Goal: Transaction & Acquisition: Purchase product/service

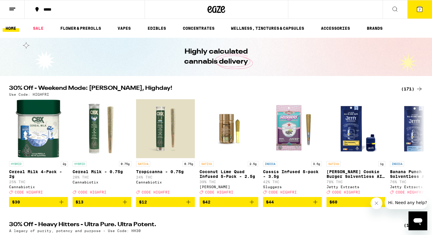
scroll to position [0, 0]
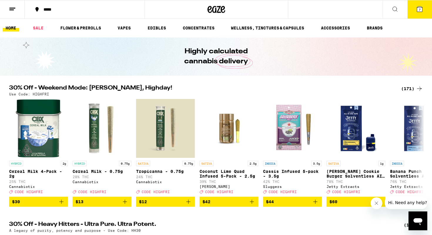
click at [408, 87] on div "(171)" at bounding box center [412, 88] width 22 height 7
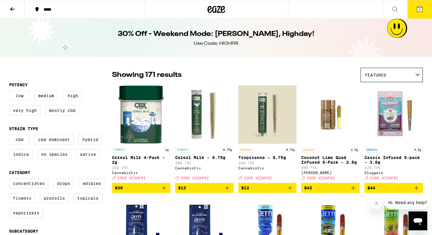
click at [29, 202] on label "Flowers" at bounding box center [22, 198] width 26 height 10
click at [11, 179] on input "Flowers" at bounding box center [10, 179] width 0 height 0
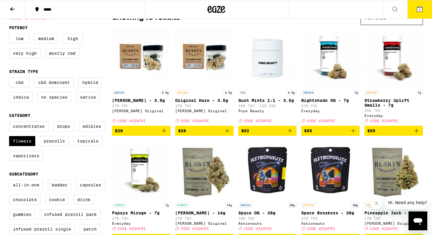
scroll to position [40, 0]
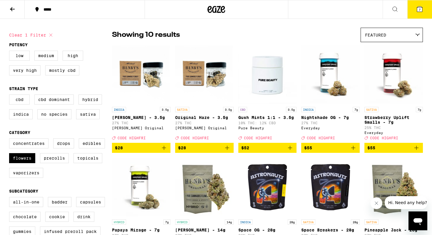
click at [393, 36] on div "Featured" at bounding box center [392, 35] width 62 height 14
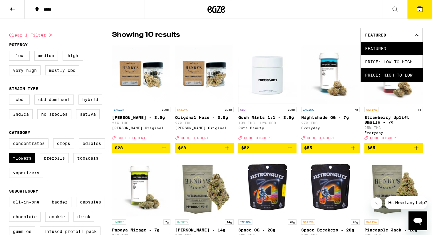
click at [397, 72] on span "Price: High to Low" at bounding box center [392, 74] width 54 height 13
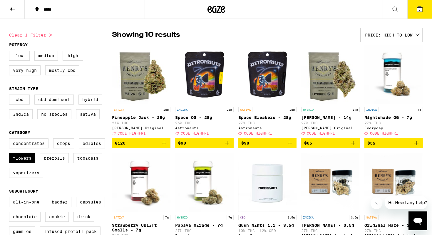
click at [344, 146] on span "$66" at bounding box center [330, 142] width 53 height 7
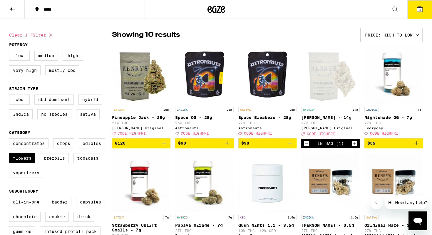
click at [422, 6] on icon at bounding box center [419, 9] width 7 height 7
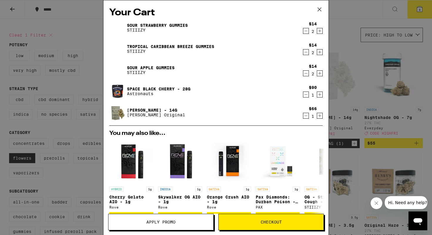
click at [305, 34] on icon "Decrement" at bounding box center [305, 30] width 5 height 7
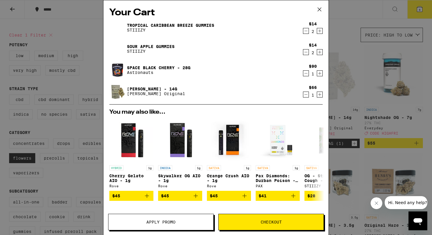
click at [305, 32] on icon "Decrement" at bounding box center [305, 30] width 5 height 7
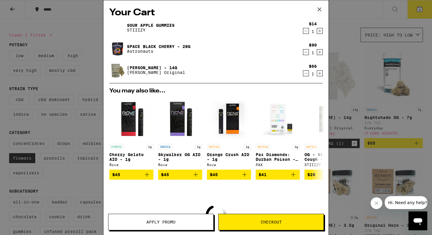
click at [305, 32] on icon "Decrement" at bounding box center [305, 30] width 5 height 7
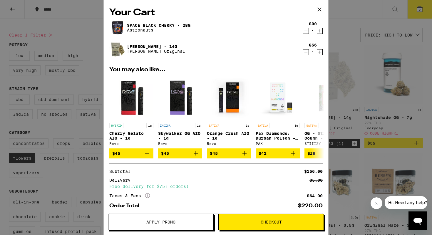
click at [305, 32] on icon "Decrement" at bounding box center [305, 30] width 5 height 7
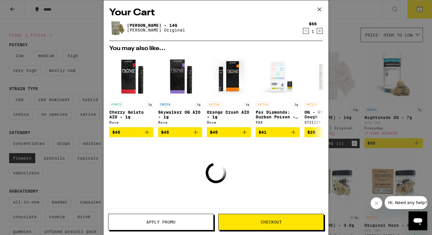
click at [358, 51] on div "Your Cart [PERSON_NAME] - 14g [PERSON_NAME] Original $66 1 You may also like...…" at bounding box center [216, 117] width 432 height 235
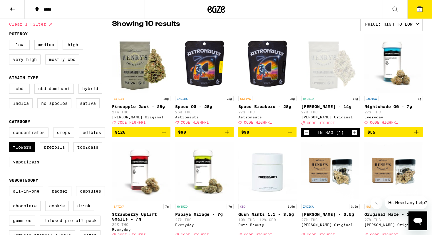
scroll to position [52, 0]
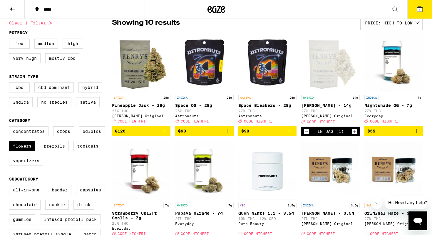
click at [319, 16] on div "***** 1" at bounding box center [216, 9] width 432 height 19
click at [319, 38] on div "Open page for Cherry Garcia - 14g from Henry's Original" at bounding box center [330, 62] width 59 height 59
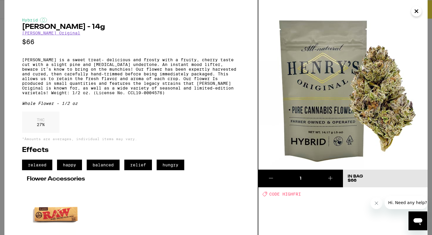
click at [418, 10] on icon "Close" at bounding box center [416, 11] width 3 height 3
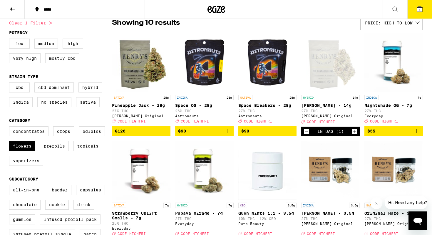
click at [258, 134] on span "$90" at bounding box center [267, 130] width 53 height 7
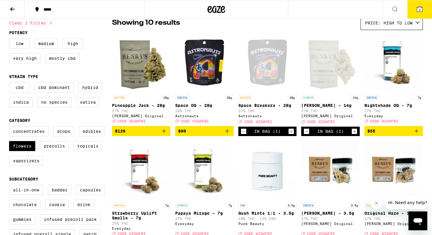
click at [415, 8] on button "2" at bounding box center [420, 9] width 25 height 18
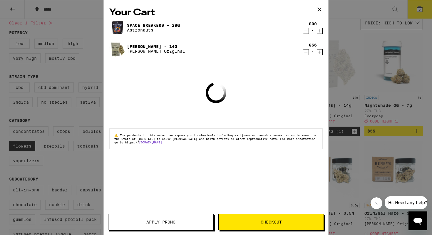
click at [307, 49] on div "$66 1" at bounding box center [312, 49] width 22 height 12
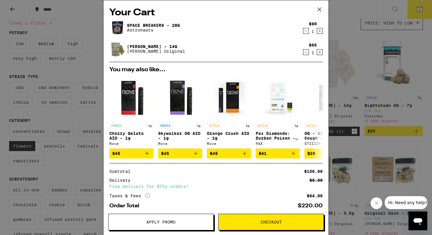
click at [306, 50] on icon "Decrement" at bounding box center [305, 52] width 5 height 7
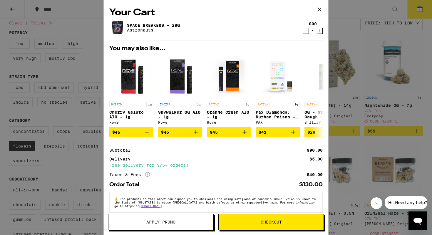
click at [343, 34] on div "Your Cart Space Breakers - 28g Astronauts $90 1 You may also like... HYBRID 1g …" at bounding box center [216, 117] width 432 height 235
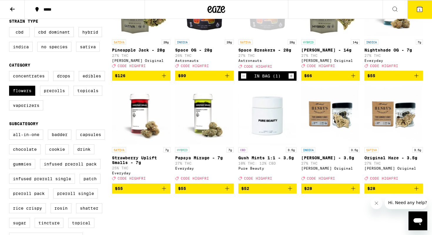
scroll to position [108, 0]
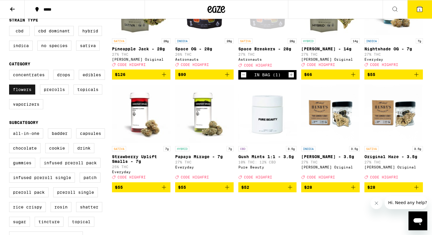
click at [23, 94] on label "Flowers" at bounding box center [22, 89] width 26 height 10
click at [11, 71] on input "Flowers" at bounding box center [10, 71] width 0 height 0
checkbox input "false"
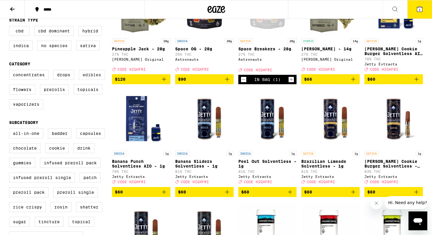
click at [86, 80] on label "Edibles" at bounding box center [92, 75] width 26 height 10
click at [11, 71] on input "Edibles" at bounding box center [10, 71] width 0 height 0
checkbox input "true"
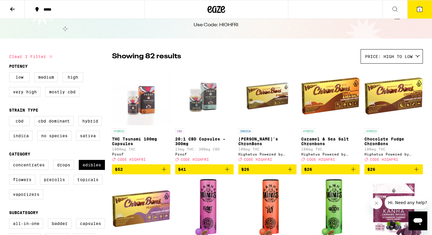
scroll to position [19, 0]
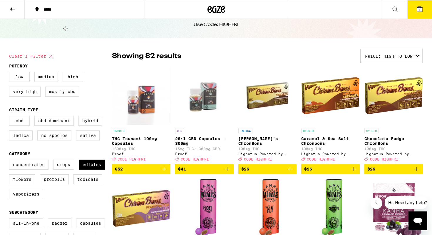
click at [366, 51] on div "Price: High to Low" at bounding box center [392, 56] width 62 height 14
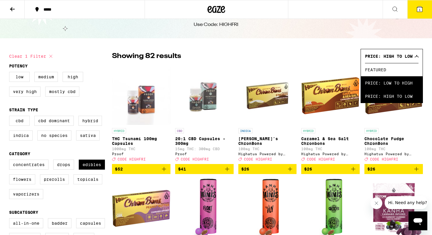
click at [376, 83] on span "Price: Low to High" at bounding box center [392, 82] width 54 height 13
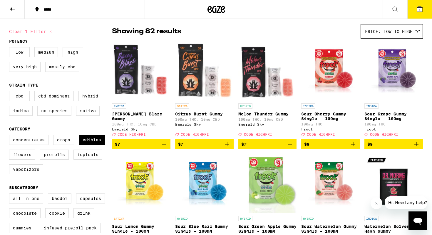
scroll to position [70, 0]
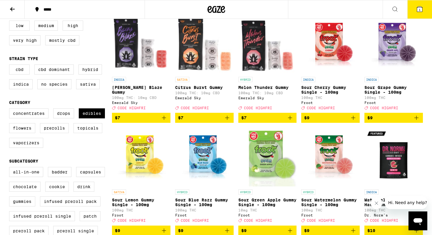
click at [292, 121] on icon "Add to bag" at bounding box center [290, 117] width 7 height 7
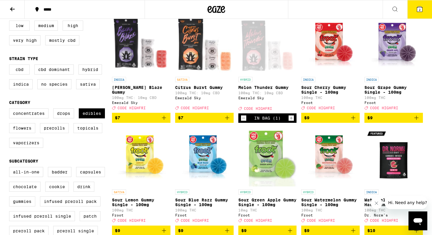
click at [291, 120] on icon "Increment" at bounding box center [291, 117] width 3 height 3
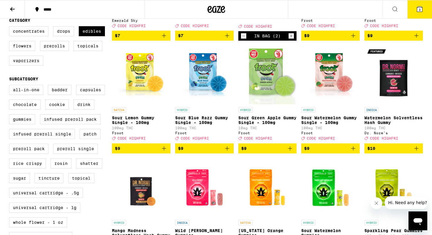
scroll to position [153, 0]
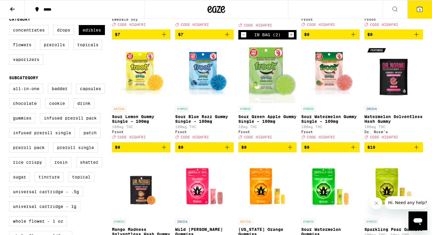
click at [292, 151] on icon "Add to bag" at bounding box center [290, 146] width 7 height 7
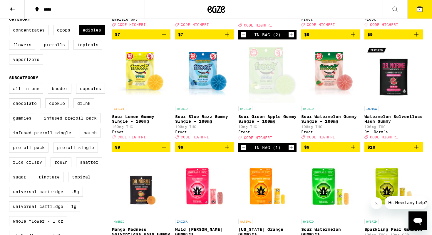
click at [292, 151] on icon "Increment" at bounding box center [291, 147] width 5 height 7
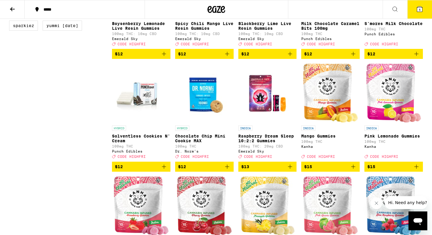
scroll to position [585, 0]
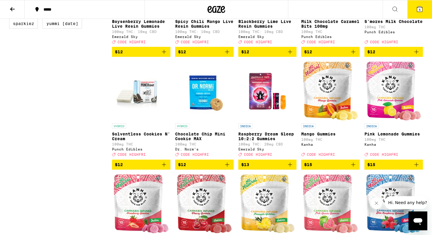
click at [228, 168] on icon "Add to bag" at bounding box center [227, 164] width 7 height 7
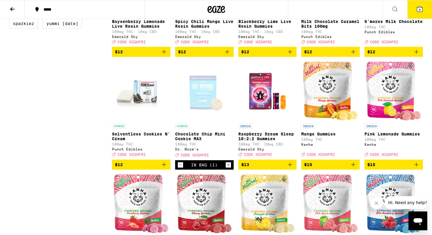
click at [230, 168] on icon "Increment" at bounding box center [228, 164] width 5 height 7
click at [420, 9] on span "7" at bounding box center [420, 10] width 2 height 4
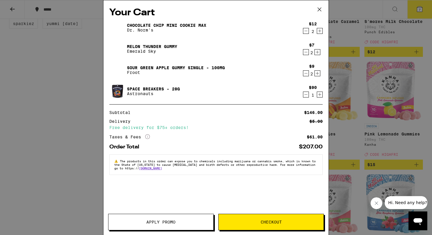
click at [165, 224] on button "Apply Promo" at bounding box center [161, 221] width 106 height 16
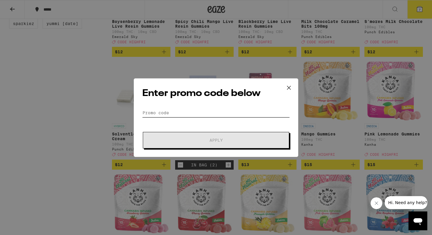
click at [182, 108] on input "Promo Code" at bounding box center [216, 112] width 148 height 9
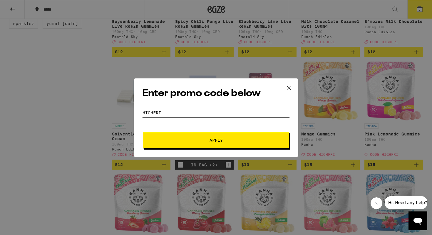
type input "highfri"
click at [181, 133] on button "Apply" at bounding box center [216, 140] width 146 height 16
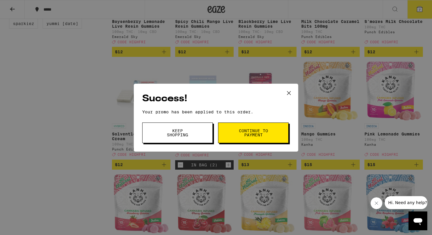
click at [181, 133] on span "Keep Shopping" at bounding box center [178, 132] width 30 height 8
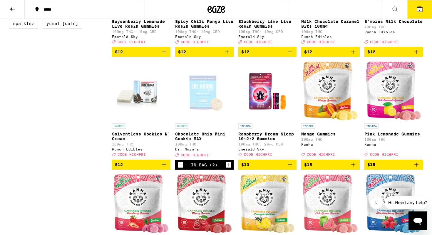
click at [420, 11] on span "7" at bounding box center [420, 10] width 2 height 4
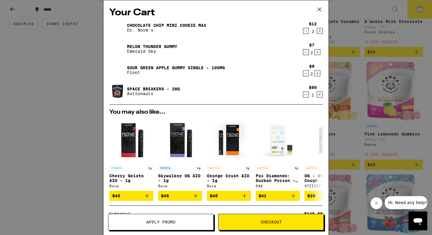
click at [305, 95] on icon "Decrement" at bounding box center [305, 94] width 5 height 7
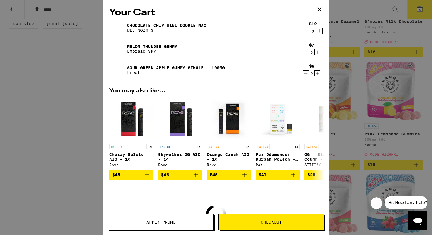
click at [34, 79] on div "Your Cart Chocolate Chip Mini Cookie MAX Dr. Norm's $12 2 Melon Thunder Gummy E…" at bounding box center [216, 117] width 432 height 235
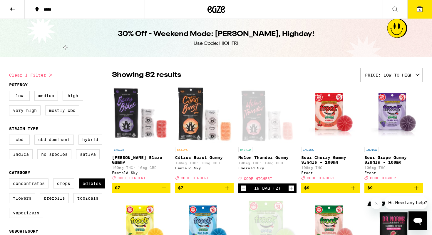
click at [27, 203] on label "Flowers" at bounding box center [22, 198] width 26 height 10
click at [11, 179] on input "Flowers" at bounding box center [10, 179] width 0 height 0
checkbox input "true"
click at [91, 188] on label "Edibles" at bounding box center [92, 183] width 26 height 10
click at [11, 179] on input "Edibles" at bounding box center [10, 179] width 0 height 0
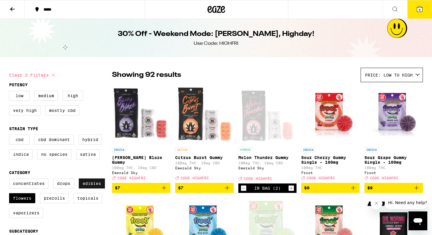
checkbox input "false"
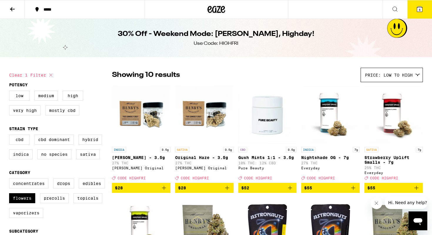
click at [386, 73] on span "Price: Low to High" at bounding box center [389, 75] width 48 height 5
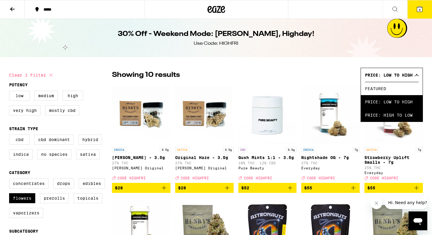
click at [379, 115] on span "Price: High to Low" at bounding box center [392, 114] width 54 height 13
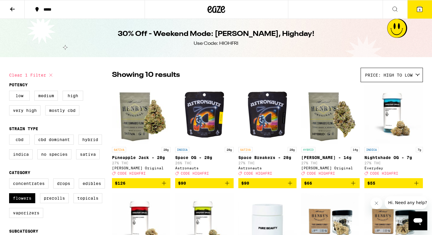
click at [328, 186] on span "$66" at bounding box center [330, 182] width 53 height 7
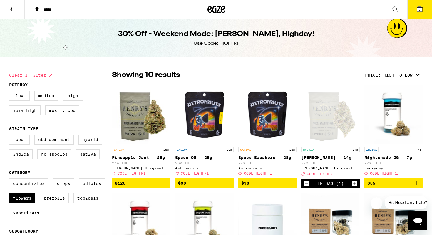
click at [423, 5] on button "7" at bounding box center [420, 9] width 25 height 18
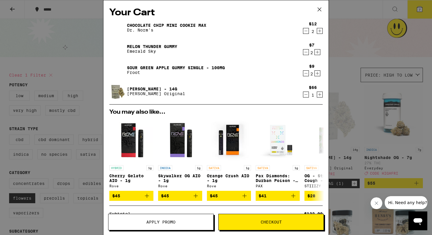
click at [82, 76] on div "Your Cart Chocolate Chip Mini Cookie MAX Dr. Norm's $12 2 Melon Thunder Gummy E…" at bounding box center [216, 117] width 432 height 235
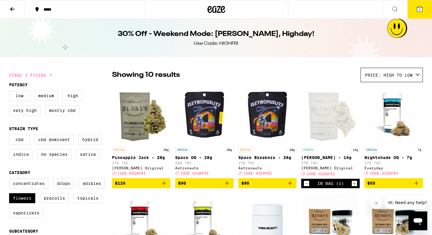
click at [416, 12] on button "7" at bounding box center [420, 9] width 25 height 18
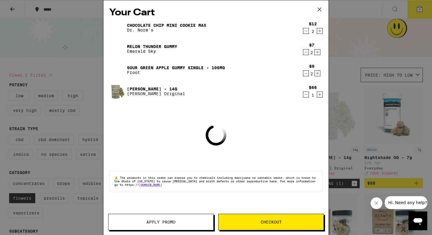
click at [259, 222] on span "Checkout" at bounding box center [271, 222] width 105 height 4
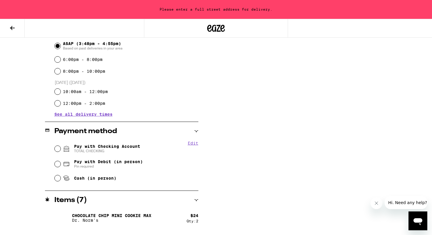
scroll to position [172, 0]
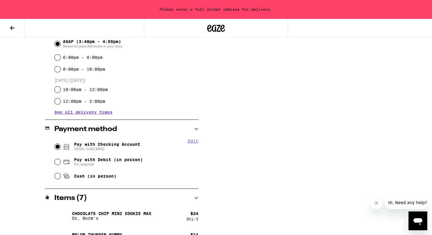
click at [58, 146] on input "Pay with Checking Account TOTAL CHECKING" at bounding box center [58, 146] width 6 height 6
radio input "true"
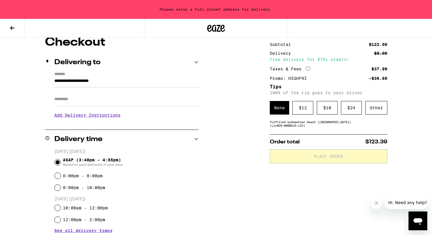
scroll to position [35, 0]
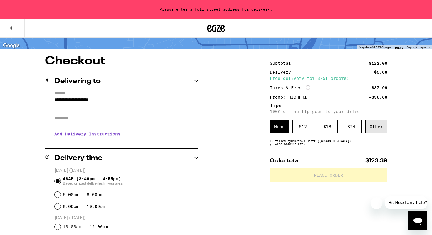
click at [373, 127] on div "Other" at bounding box center [376, 127] width 22 height 14
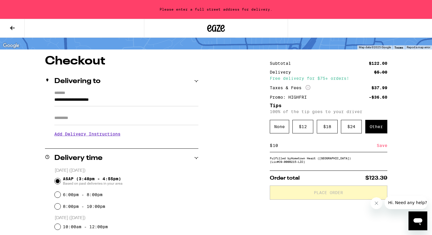
type input "10"
click at [385, 148] on div "Save" at bounding box center [382, 145] width 11 height 13
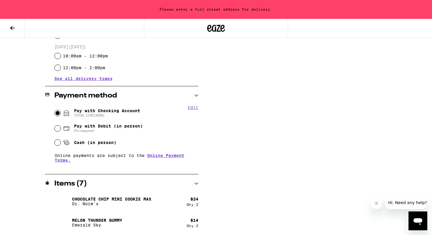
scroll to position [205, 0]
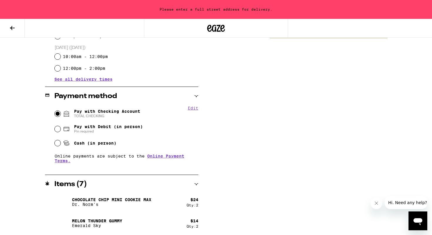
click at [191, 108] on button "Edit" at bounding box center [193, 108] width 11 height 5
click at [191, 108] on button "Done" at bounding box center [193, 108] width 11 height 5
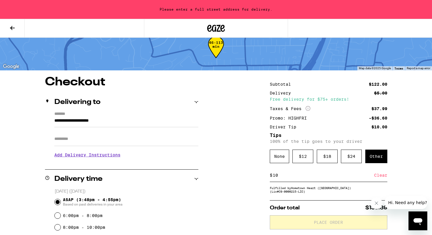
scroll to position [0, 0]
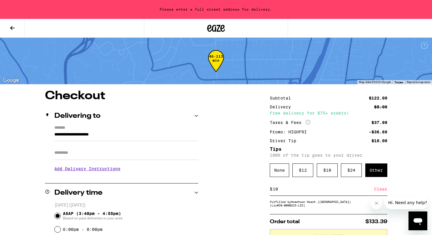
click at [88, 135] on input "**********" at bounding box center [126, 136] width 144 height 10
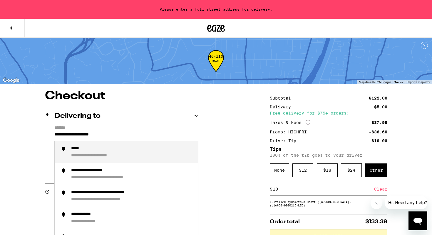
click at [88, 135] on input "**********" at bounding box center [126, 136] width 144 height 10
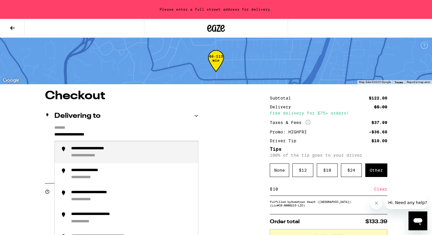
click at [83, 148] on div "**********" at bounding box center [100, 149] width 59 height 6
type input "**********"
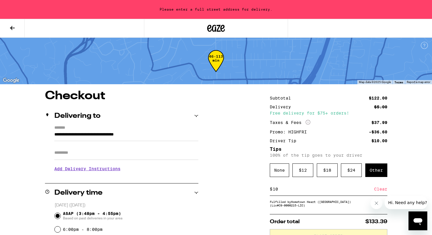
click at [83, 162] on h3 "Add Delivery Instructions" at bounding box center [126, 169] width 144 height 14
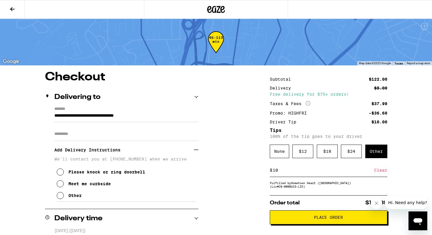
click at [83, 155] on h3 "Add Delivery Instructions" at bounding box center [124, 150] width 140 height 14
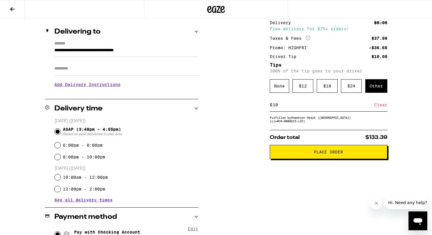
scroll to position [66, 0]
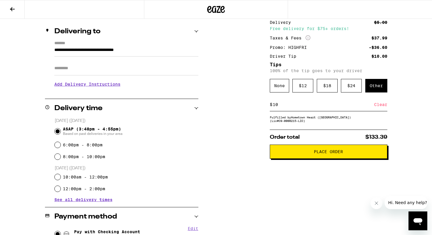
click at [325, 153] on span "Place Order" at bounding box center [328, 151] width 29 height 4
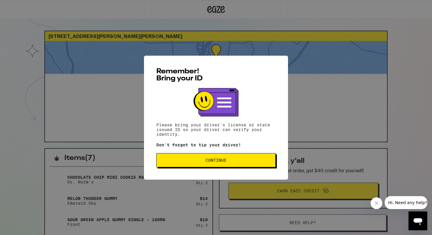
click at [182, 164] on button "Continue" at bounding box center [215, 160] width 119 height 14
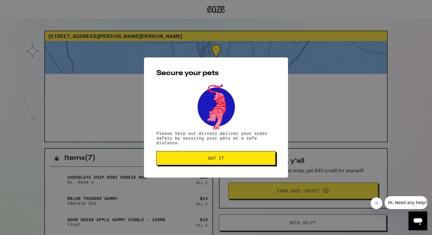
click at [213, 159] on span "Got it" at bounding box center [216, 158] width 16 height 4
